Goal: Information Seeking & Learning: Learn about a topic

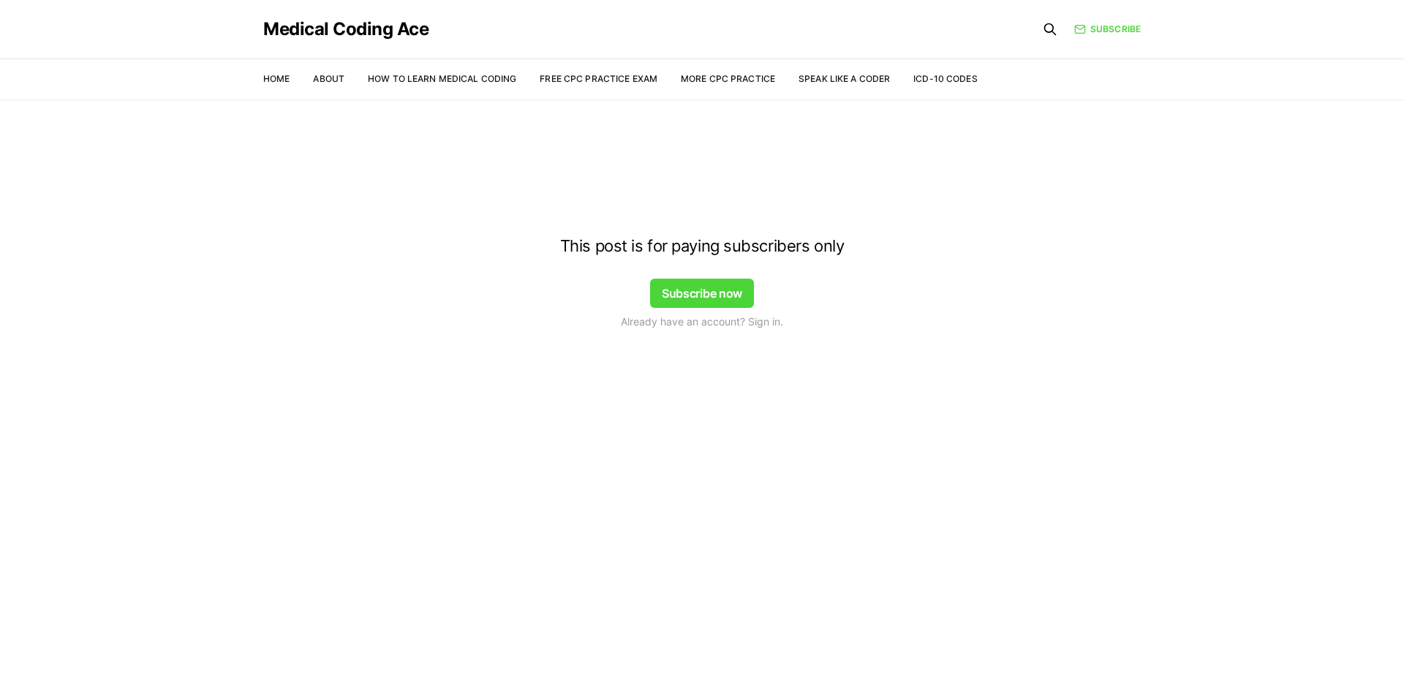
click at [338, 79] on div at bounding box center [702, 128] width 1404 height 117
click at [457, 92] on div at bounding box center [702, 128] width 1404 height 117
click at [706, 290] on button "Subscribe now" at bounding box center [702, 293] width 104 height 29
click at [693, 279] on button "Subscribe now" at bounding box center [702, 293] width 104 height 29
click at [744, 82] on div at bounding box center [702, 128] width 1404 height 117
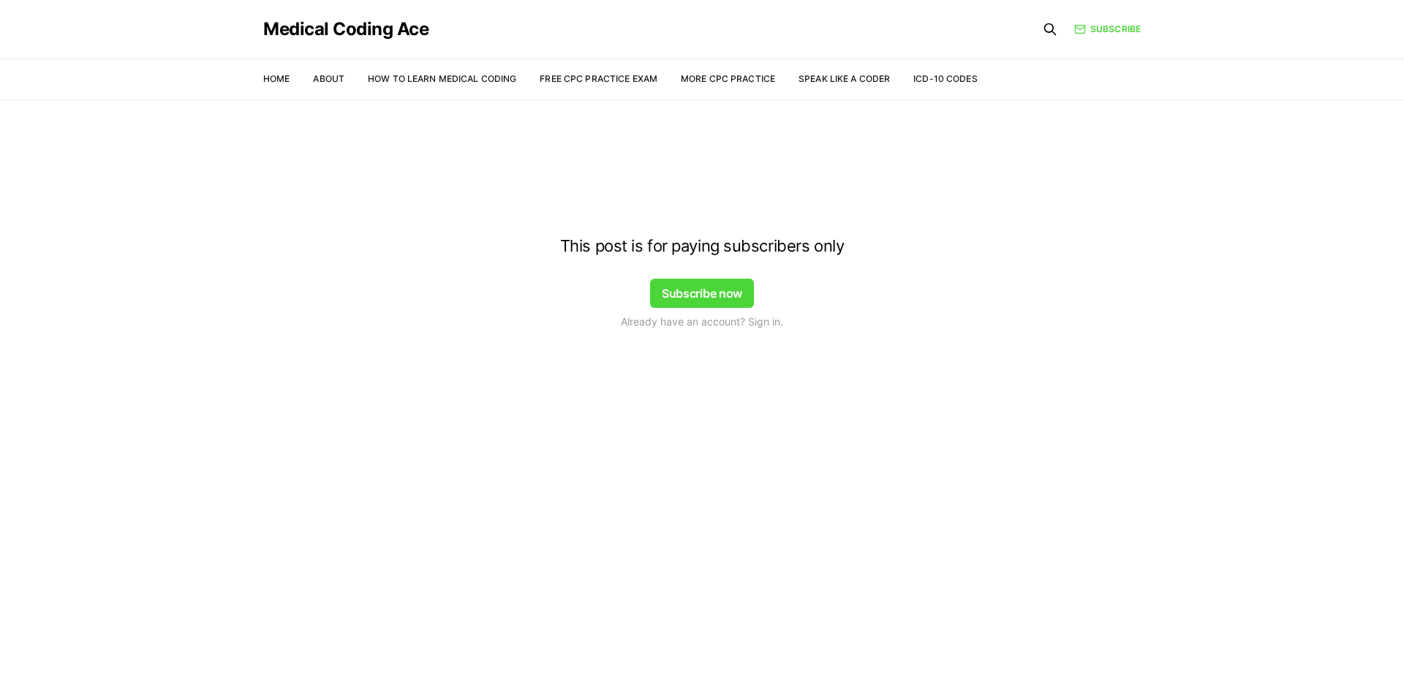
click at [735, 81] on div at bounding box center [702, 128] width 1404 height 117
click at [827, 91] on div at bounding box center [702, 128] width 1404 height 117
click at [834, 88] on div at bounding box center [702, 128] width 1404 height 117
click at [829, 86] on div at bounding box center [702, 128] width 1404 height 117
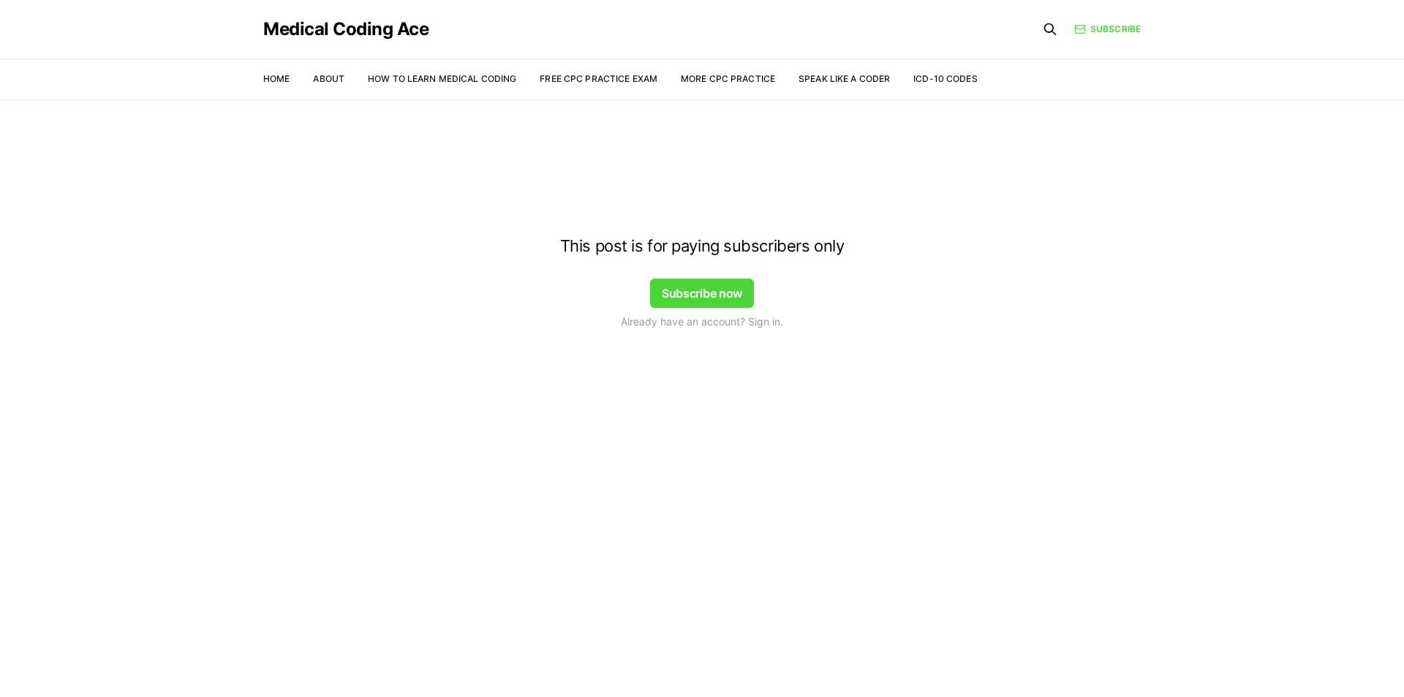
click at [759, 86] on div at bounding box center [702, 128] width 1404 height 117
click at [830, 75] on div at bounding box center [702, 128] width 1404 height 117
click at [931, 86] on div at bounding box center [702, 128] width 1404 height 117
click at [765, 83] on div at bounding box center [702, 128] width 1404 height 117
click at [636, 80] on div at bounding box center [702, 128] width 1404 height 117
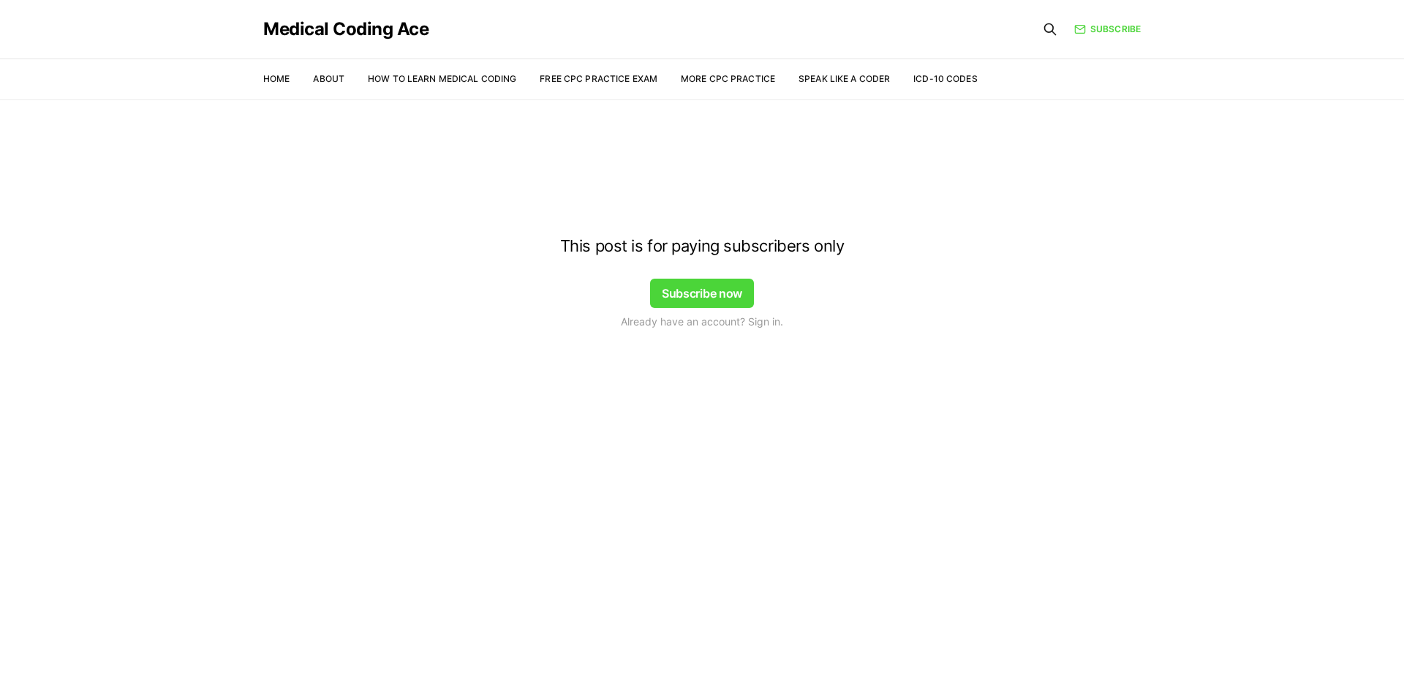
click at [1046, 25] on icon at bounding box center [1049, 29] width 11 height 11
click at [430, 31] on div "Medical Coding Ace" at bounding box center [620, 29] width 714 height 59
click at [467, 88] on div at bounding box center [702, 128] width 1404 height 117
drag, startPoint x: 471, startPoint y: 87, endPoint x: 578, endPoint y: 102, distance: 107.8
click at [471, 86] on div at bounding box center [702, 128] width 1404 height 117
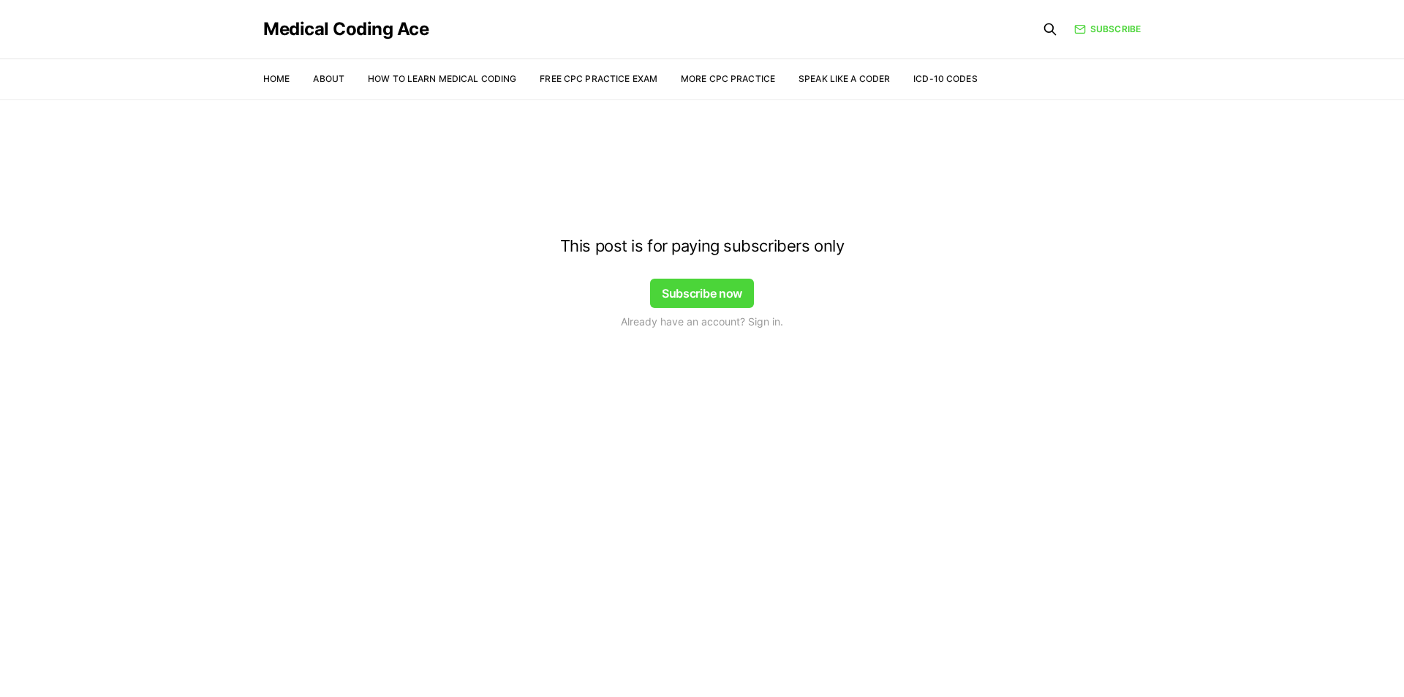
click at [680, 296] on button "Subscribe now" at bounding box center [702, 293] width 104 height 29
click at [682, 320] on span "Already have an account? Sign in." at bounding box center [702, 321] width 162 height 15
click at [703, 284] on button "Subscribe now" at bounding box center [702, 293] width 104 height 29
click at [938, 86] on div at bounding box center [702, 128] width 1404 height 117
click at [938, 78] on div at bounding box center [702, 128] width 1404 height 117
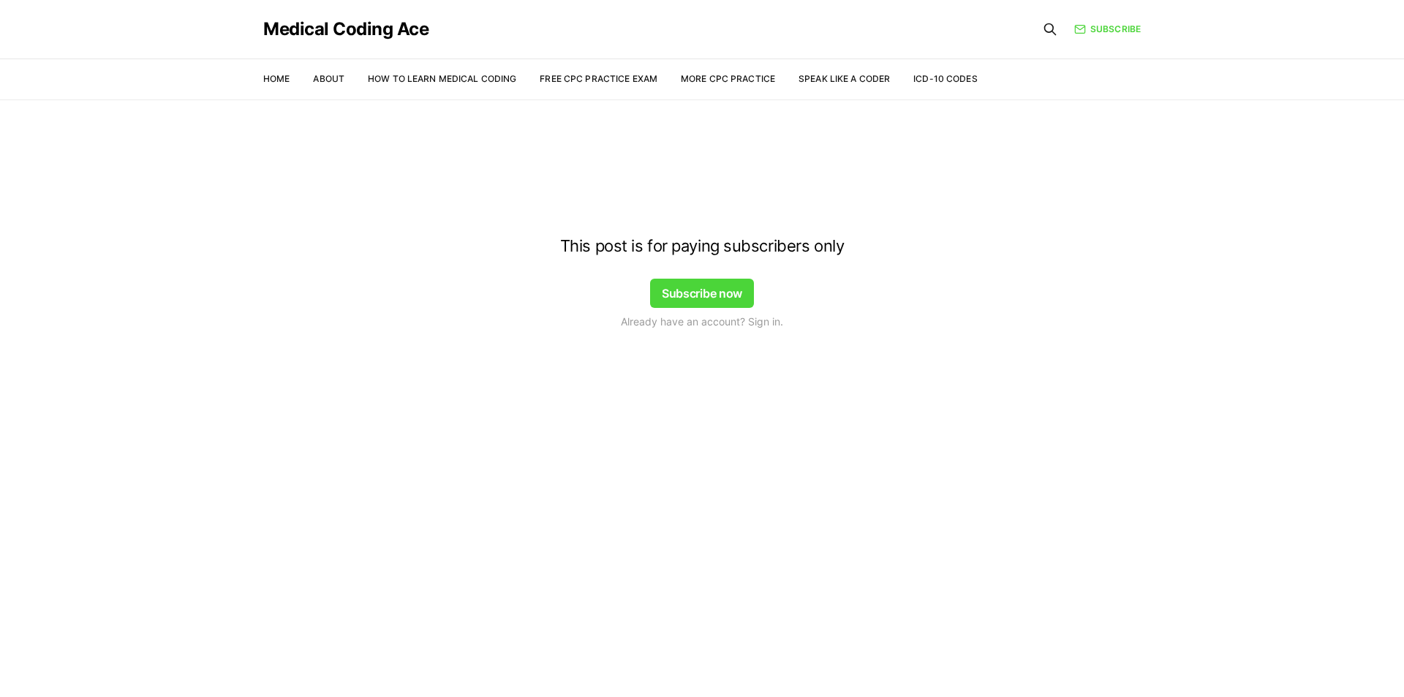
click at [1055, 30] on icon at bounding box center [1050, 29] width 15 height 15
click at [1124, 26] on link "Subscribe" at bounding box center [1107, 29] width 67 height 13
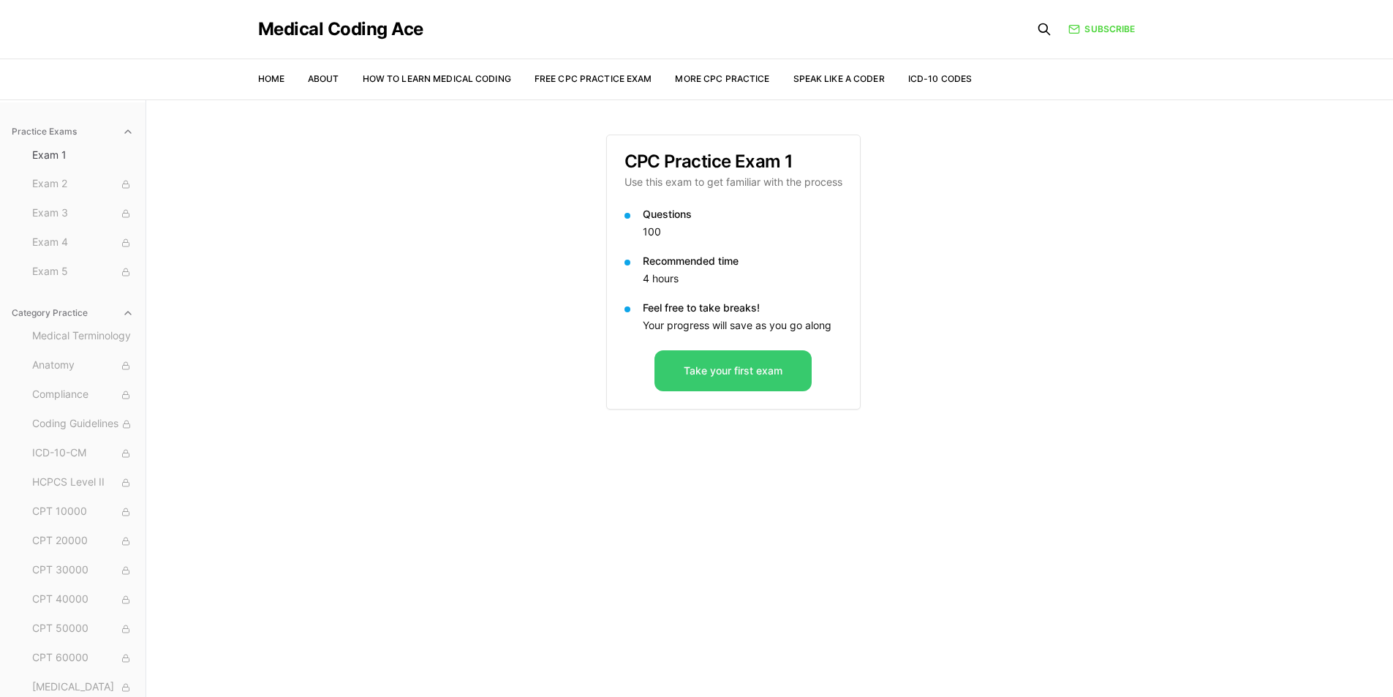
click at [722, 351] on button "Take your first exam" at bounding box center [732, 370] width 157 height 41
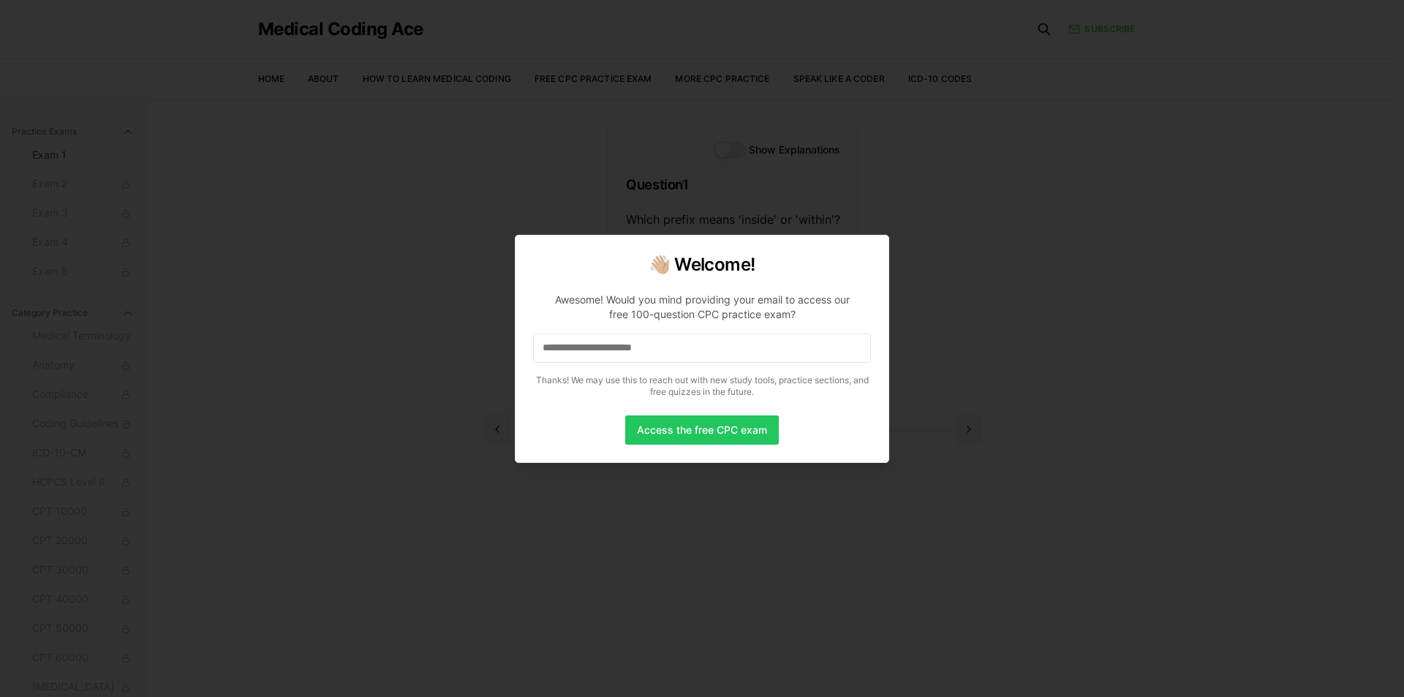
click at [597, 431] on div "Access the free CPC exam" at bounding box center [702, 429] width 338 height 29
drag, startPoint x: 706, startPoint y: 478, endPoint x: 734, endPoint y: 448, distance: 40.9
click at [706, 475] on div at bounding box center [702, 348] width 1404 height 697
click at [751, 437] on button "Access the free CPC exam" at bounding box center [702, 429] width 154 height 29
click at [937, 234] on div at bounding box center [702, 348] width 1404 height 697
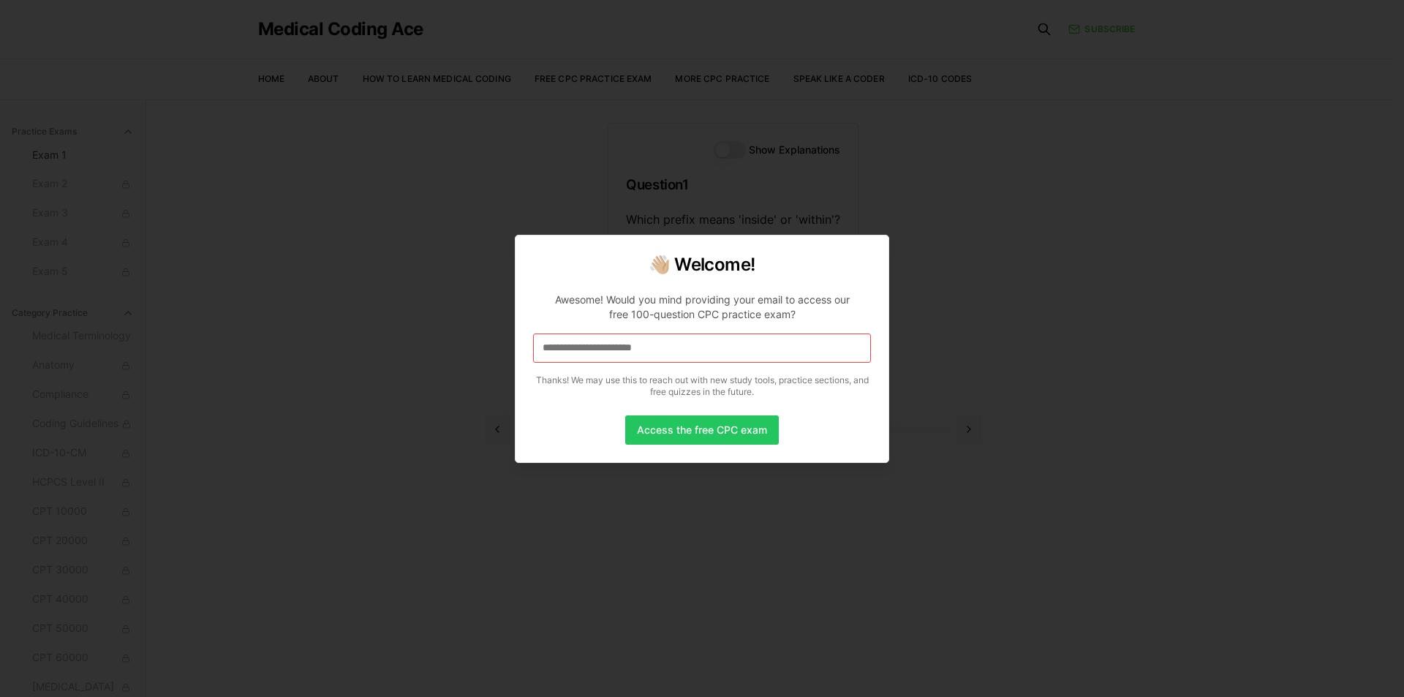
click at [1090, 372] on div at bounding box center [702, 348] width 1404 height 697
drag, startPoint x: 1090, startPoint y: 372, endPoint x: 1054, endPoint y: 360, distance: 37.9
click at [1060, 362] on div at bounding box center [702, 348] width 1404 height 697
click at [1008, 339] on div at bounding box center [702, 348] width 1404 height 697
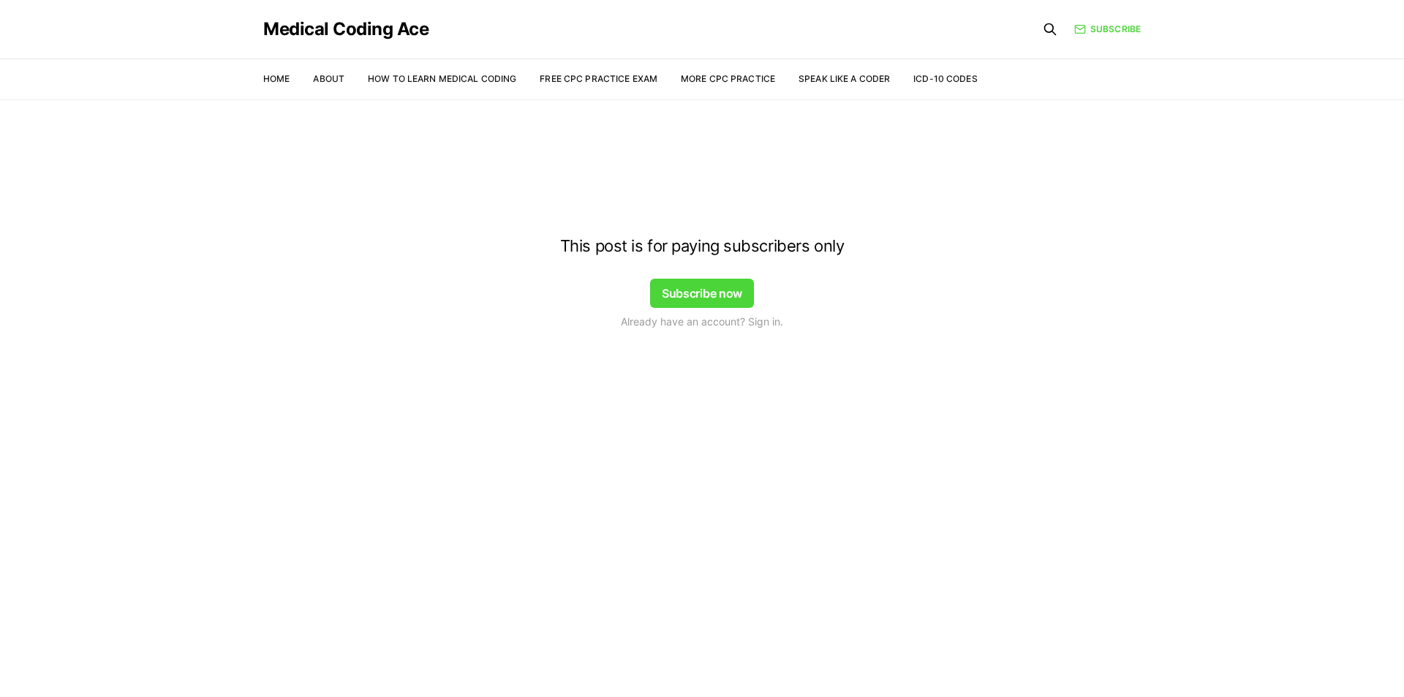
click at [313, 80] on div at bounding box center [702, 128] width 1404 height 117
click at [464, 83] on div at bounding box center [702, 128] width 1404 height 117
click at [705, 287] on button "Subscribe now" at bounding box center [702, 293] width 104 height 29
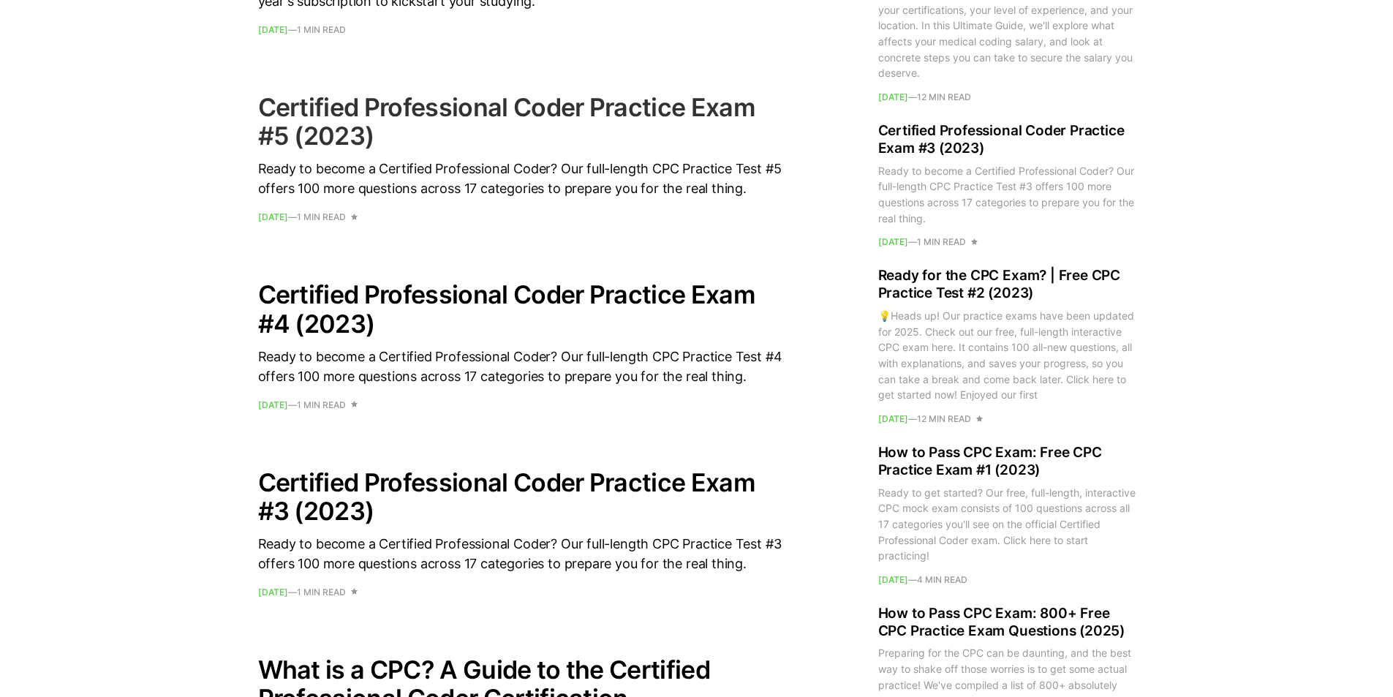
scroll to position [1170, 0]
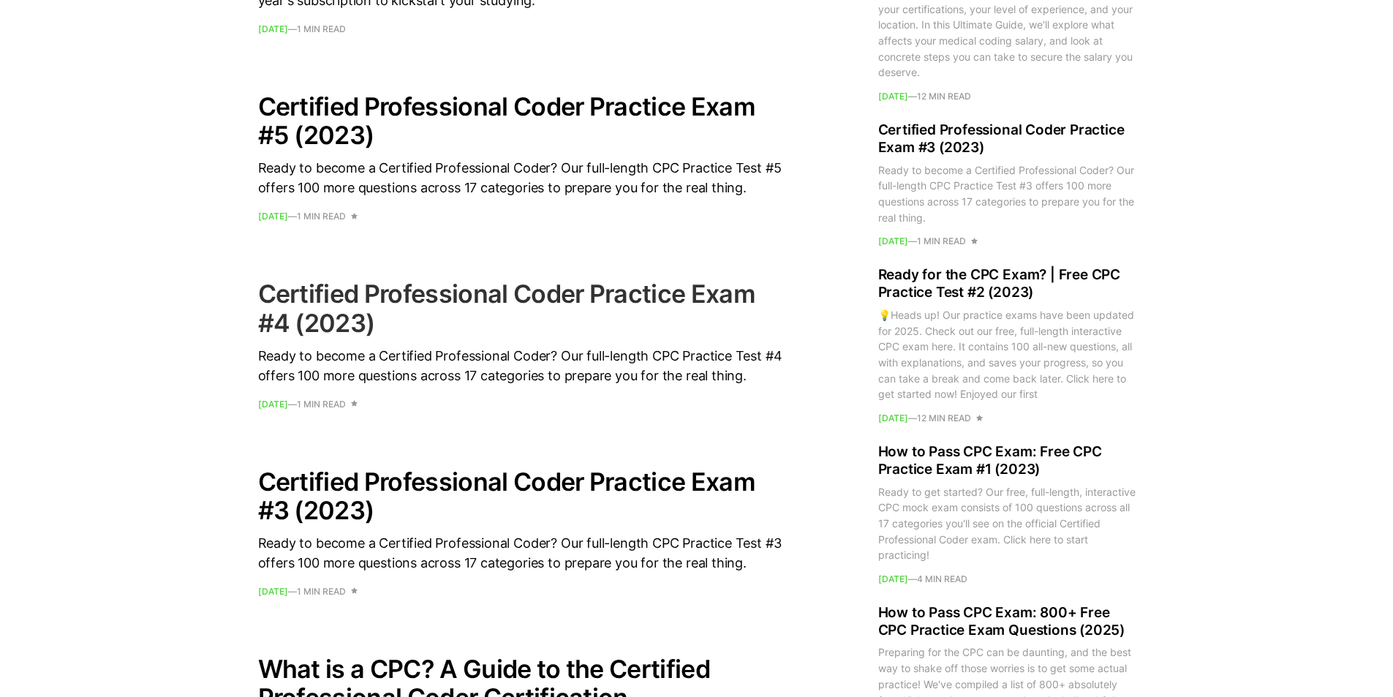
click at [400, 299] on h2 "Certified Professional Coder Practice Exam #4 (2023)" at bounding box center [521, 307] width 527 height 57
click at [404, 320] on h2 "Certified Professional Coder Practice Exam #4 (2023)" at bounding box center [521, 307] width 527 height 57
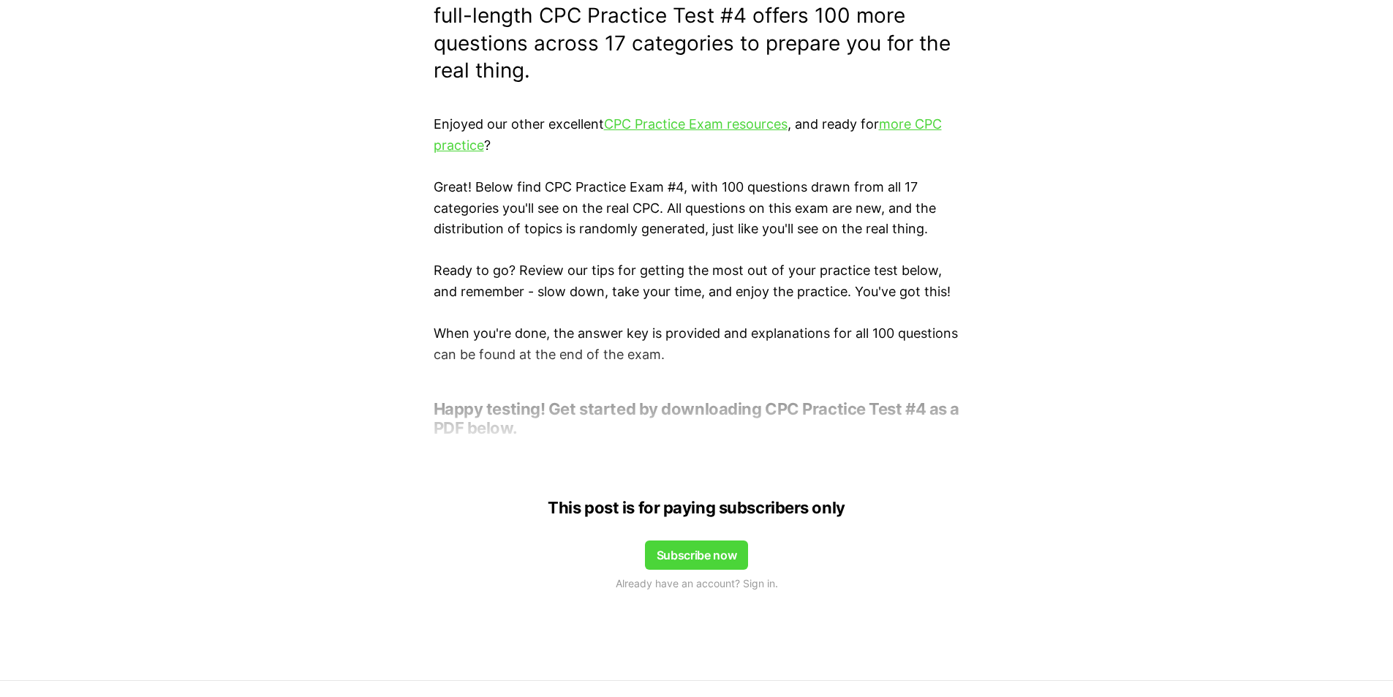
scroll to position [293, 0]
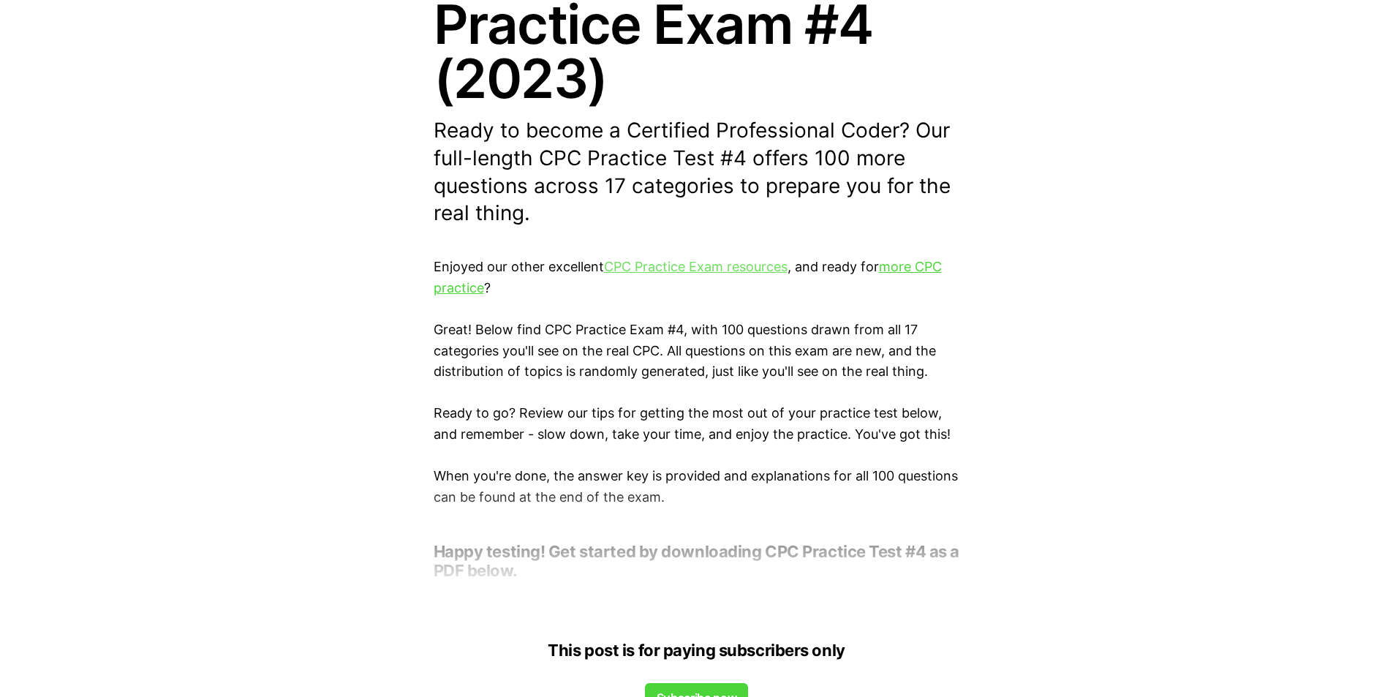
click at [638, 267] on link "CPC Practice Exam resources" at bounding box center [696, 266] width 184 height 15
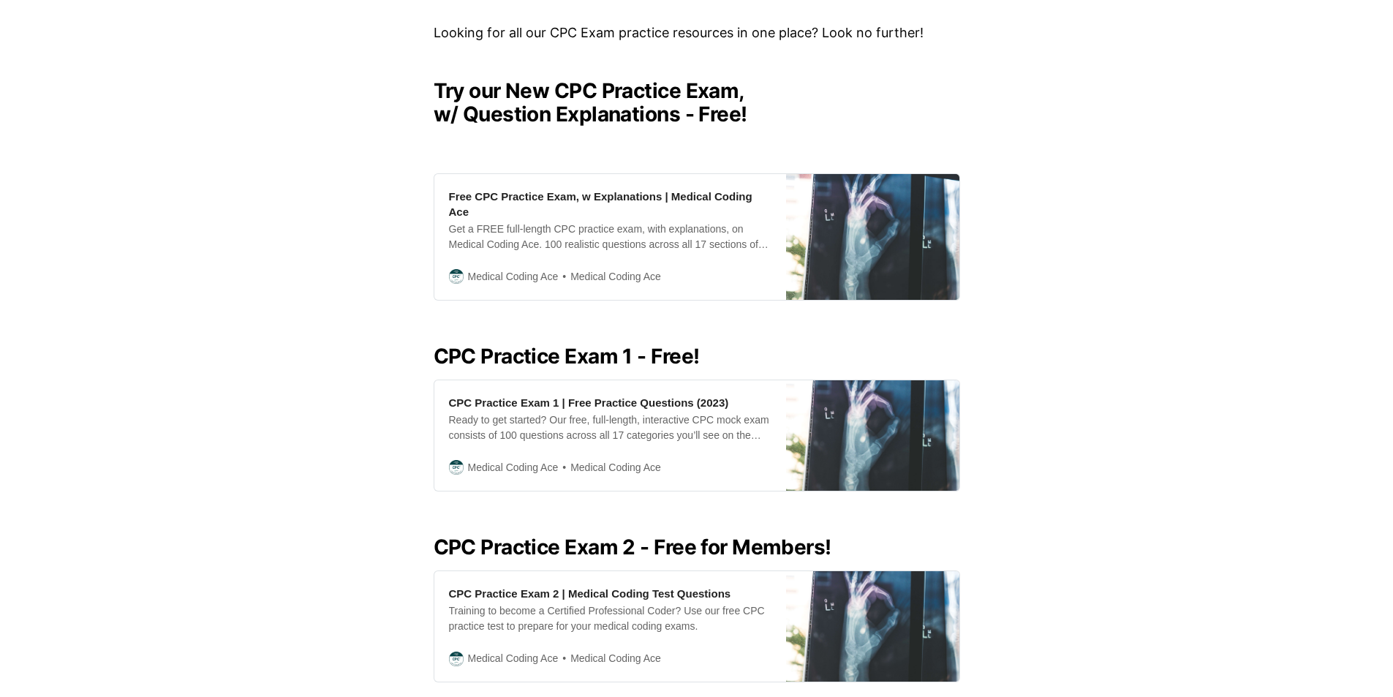
scroll to position [366, 0]
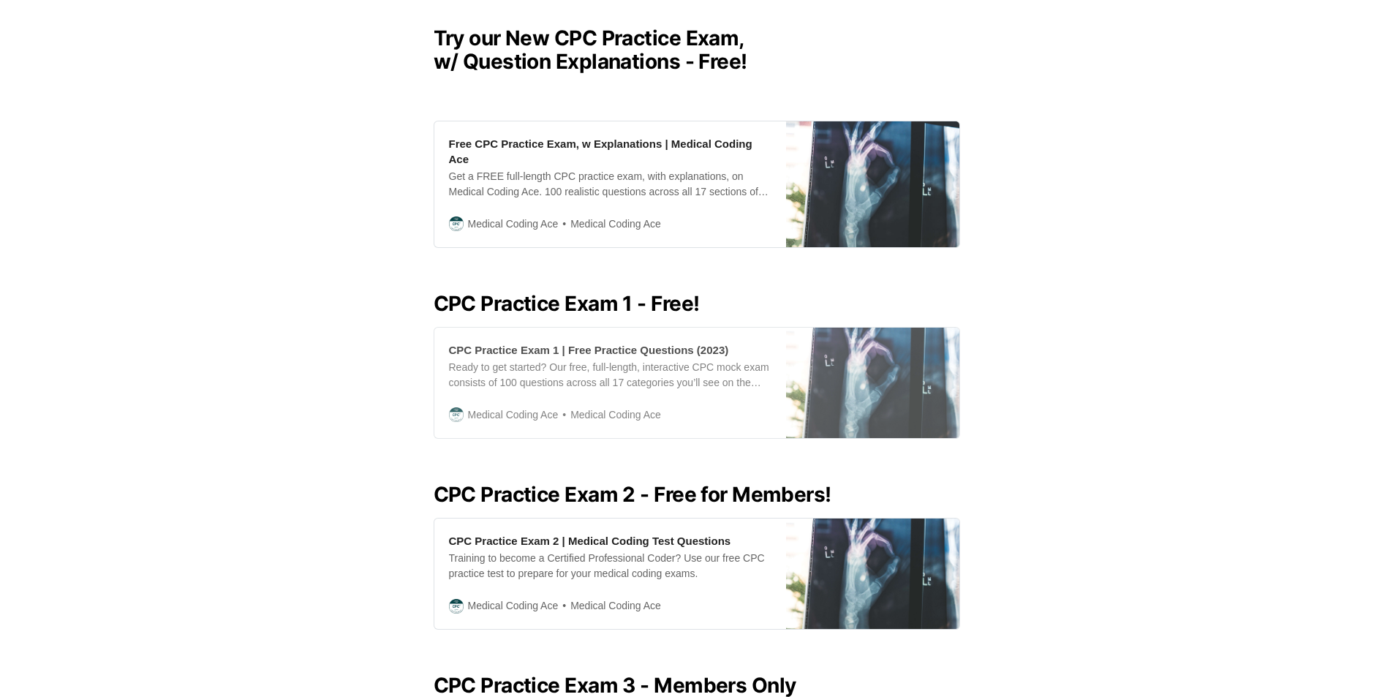
click at [595, 363] on div "Ready to get started? Our free, full-length, interactive CPC mock exam consists…" at bounding box center [610, 375] width 322 height 31
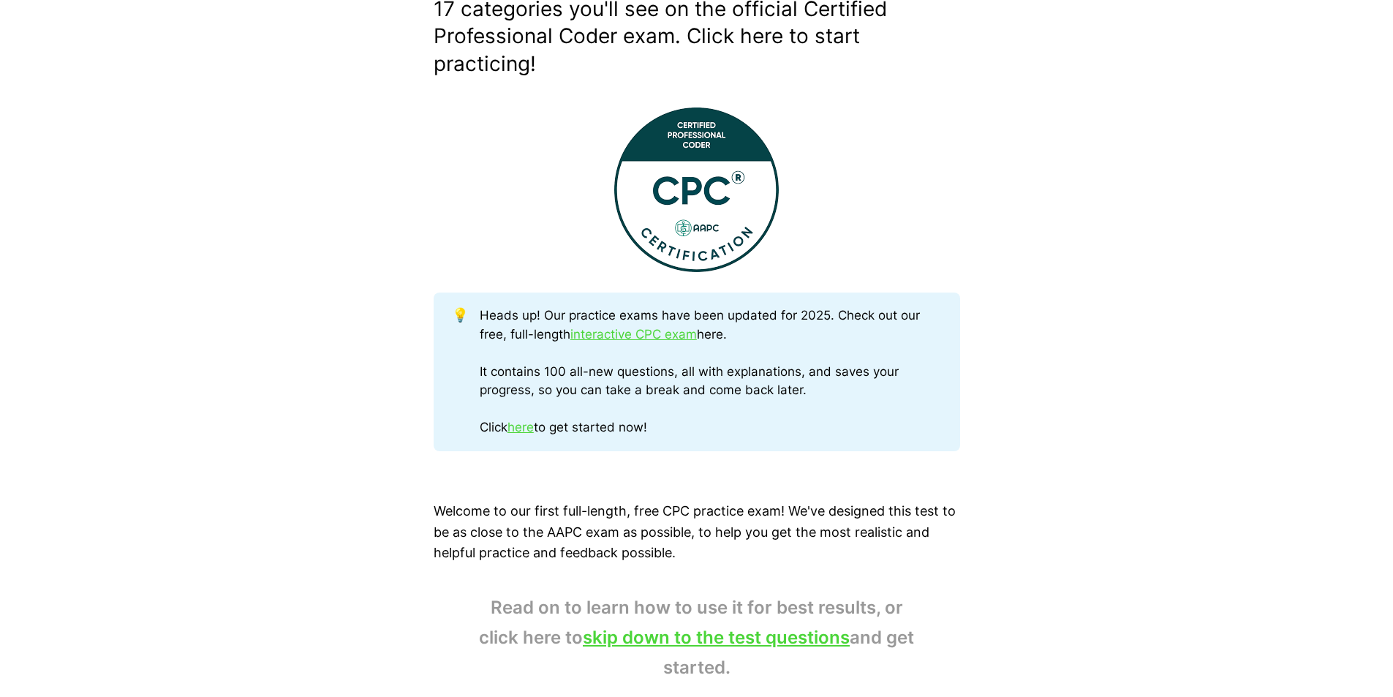
scroll to position [585, 0]
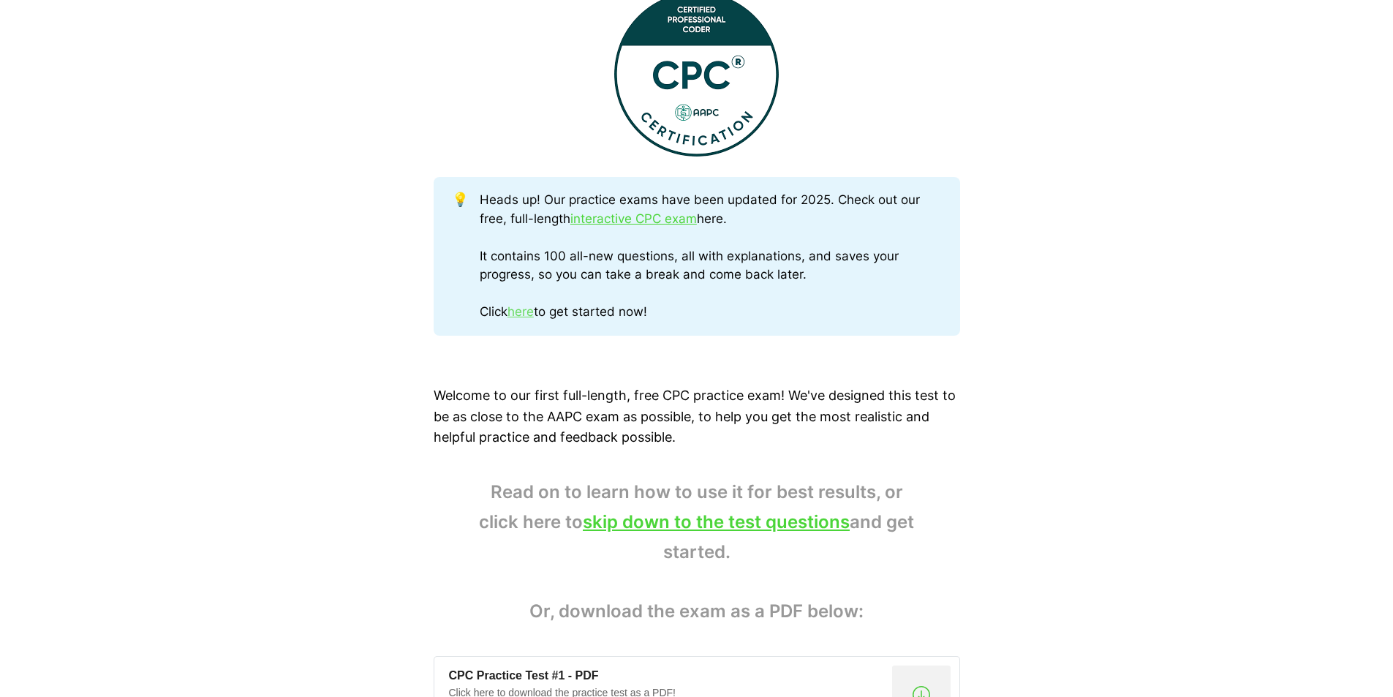
click at [519, 314] on link "here" at bounding box center [521, 311] width 26 height 15
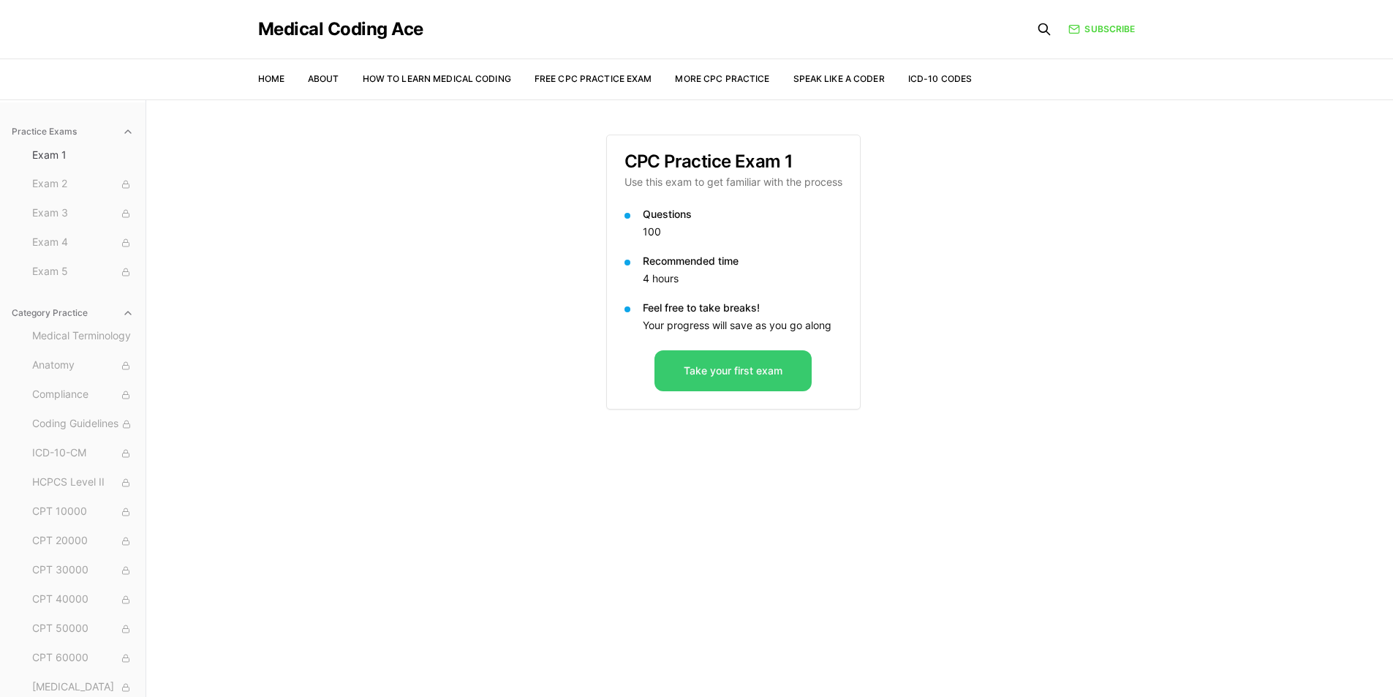
click at [725, 369] on button "Take your first exam" at bounding box center [732, 370] width 157 height 41
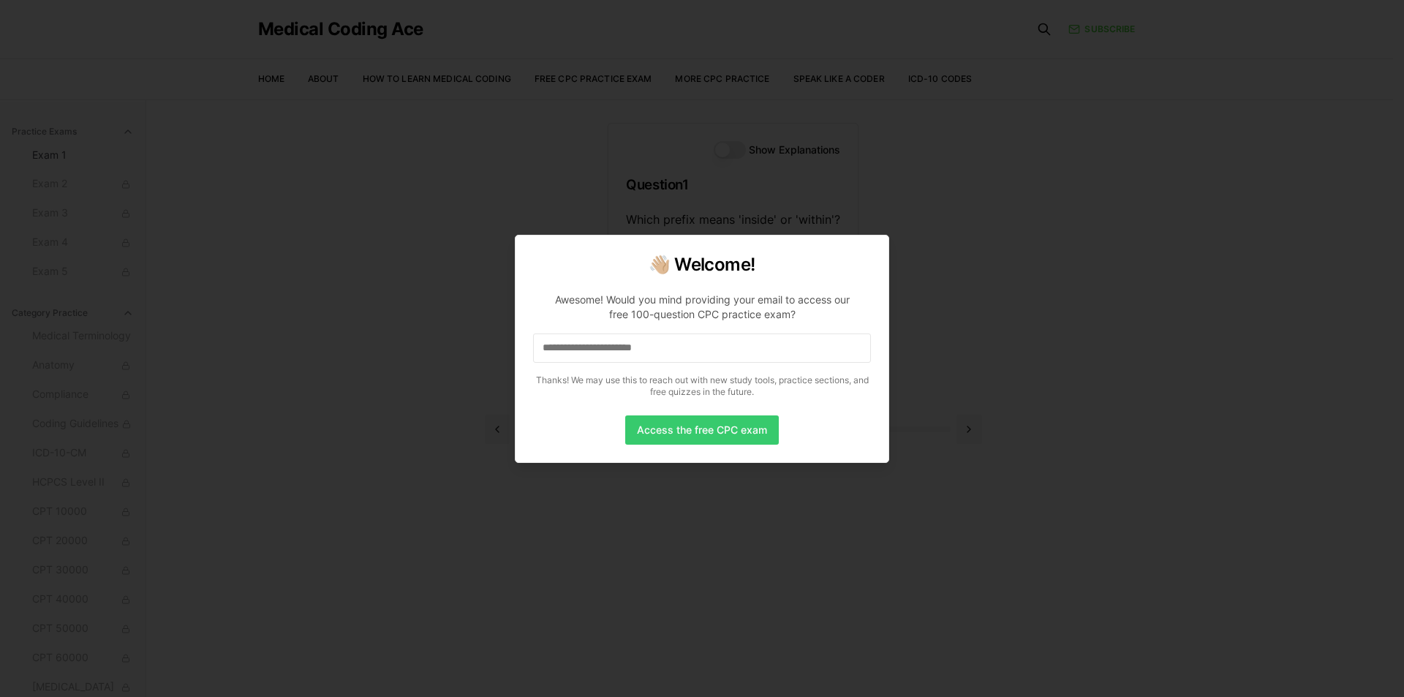
click at [659, 434] on button "Access the free CPC exam" at bounding box center [702, 429] width 154 height 29
